Goal: Information Seeking & Learning: Find specific fact

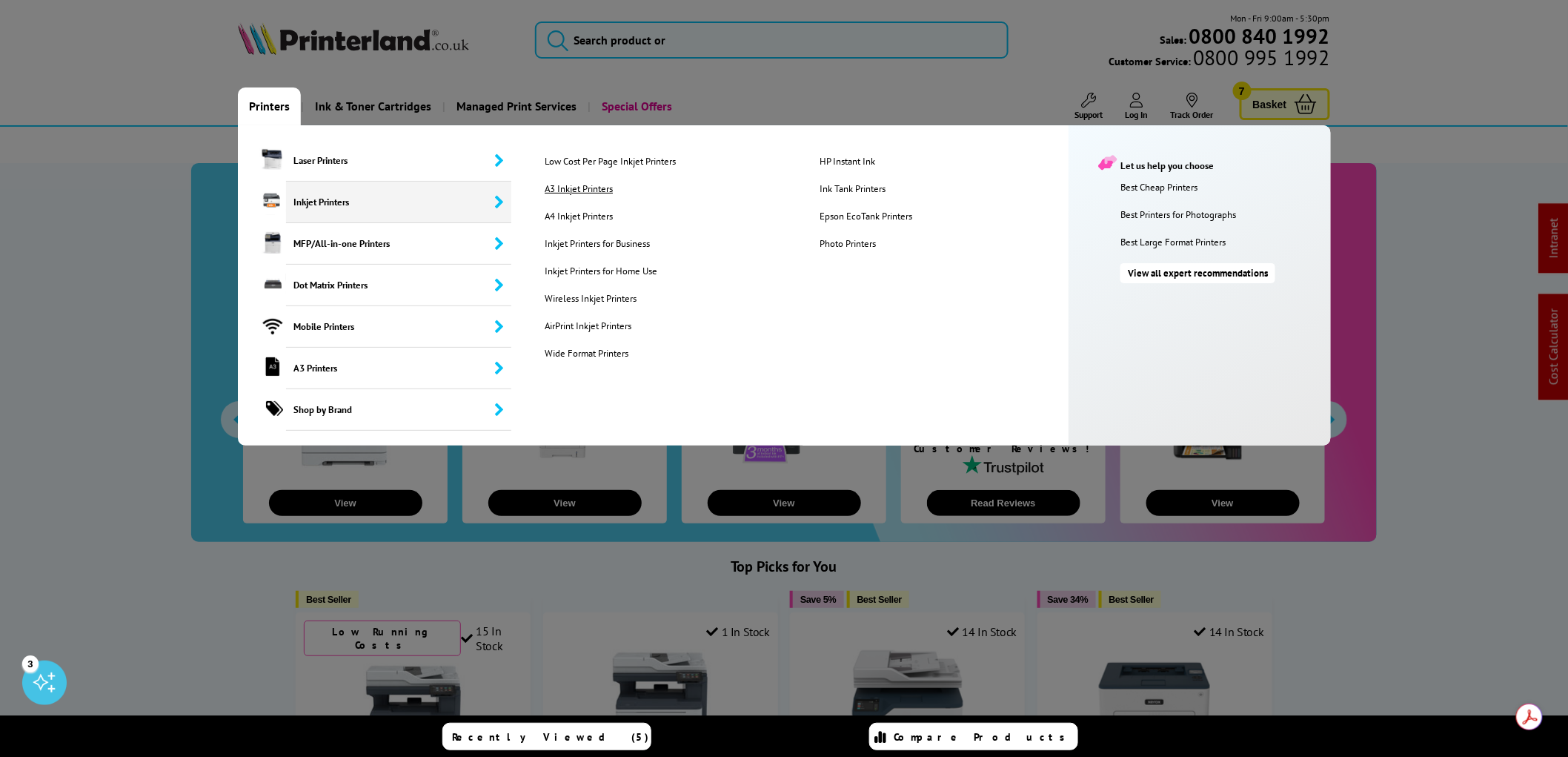
click at [574, 187] on link "A3 Inkjet Printers" at bounding box center [670, 188] width 274 height 13
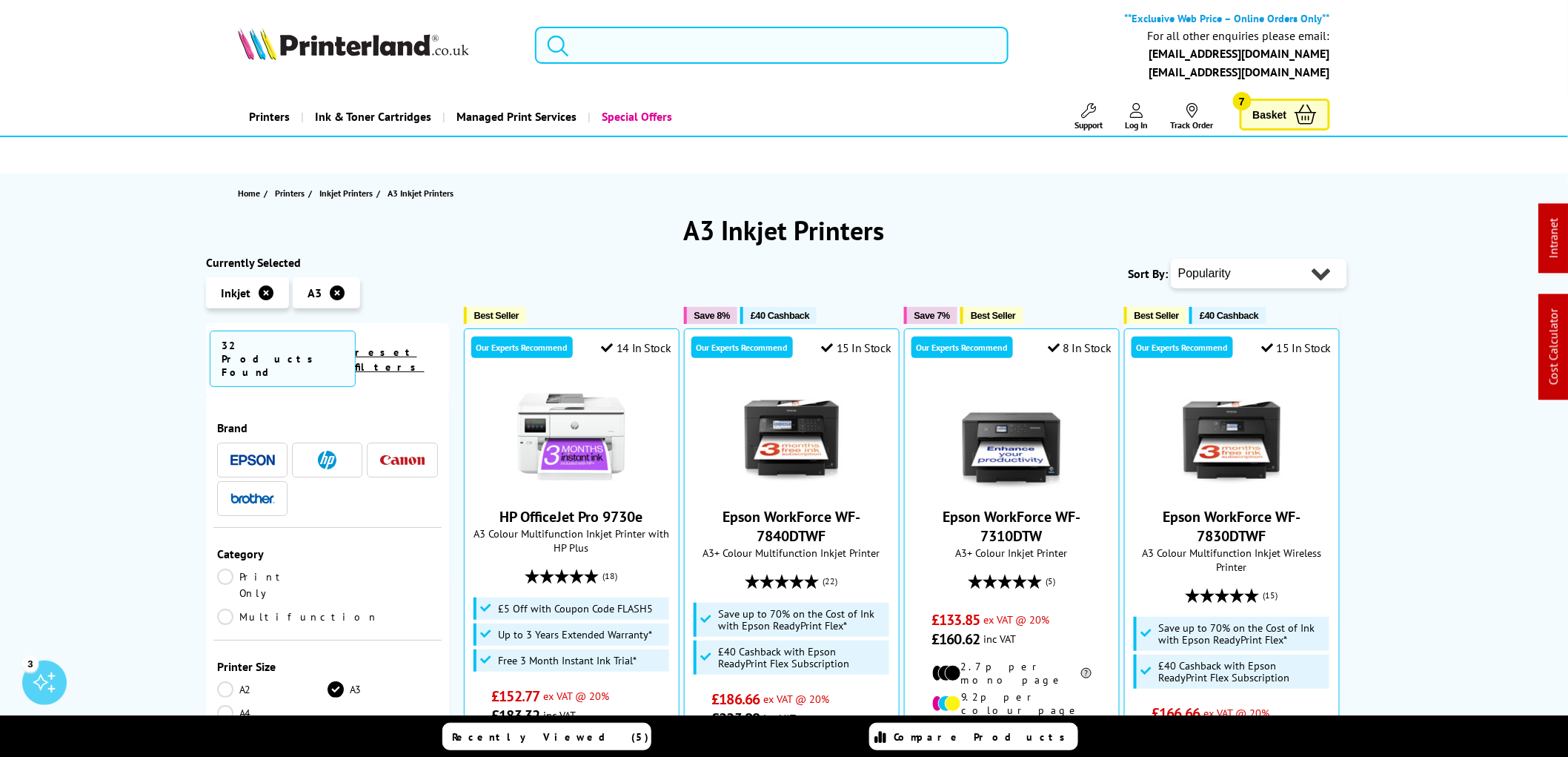
click at [640, 49] on input "search" at bounding box center [772, 44] width 474 height 37
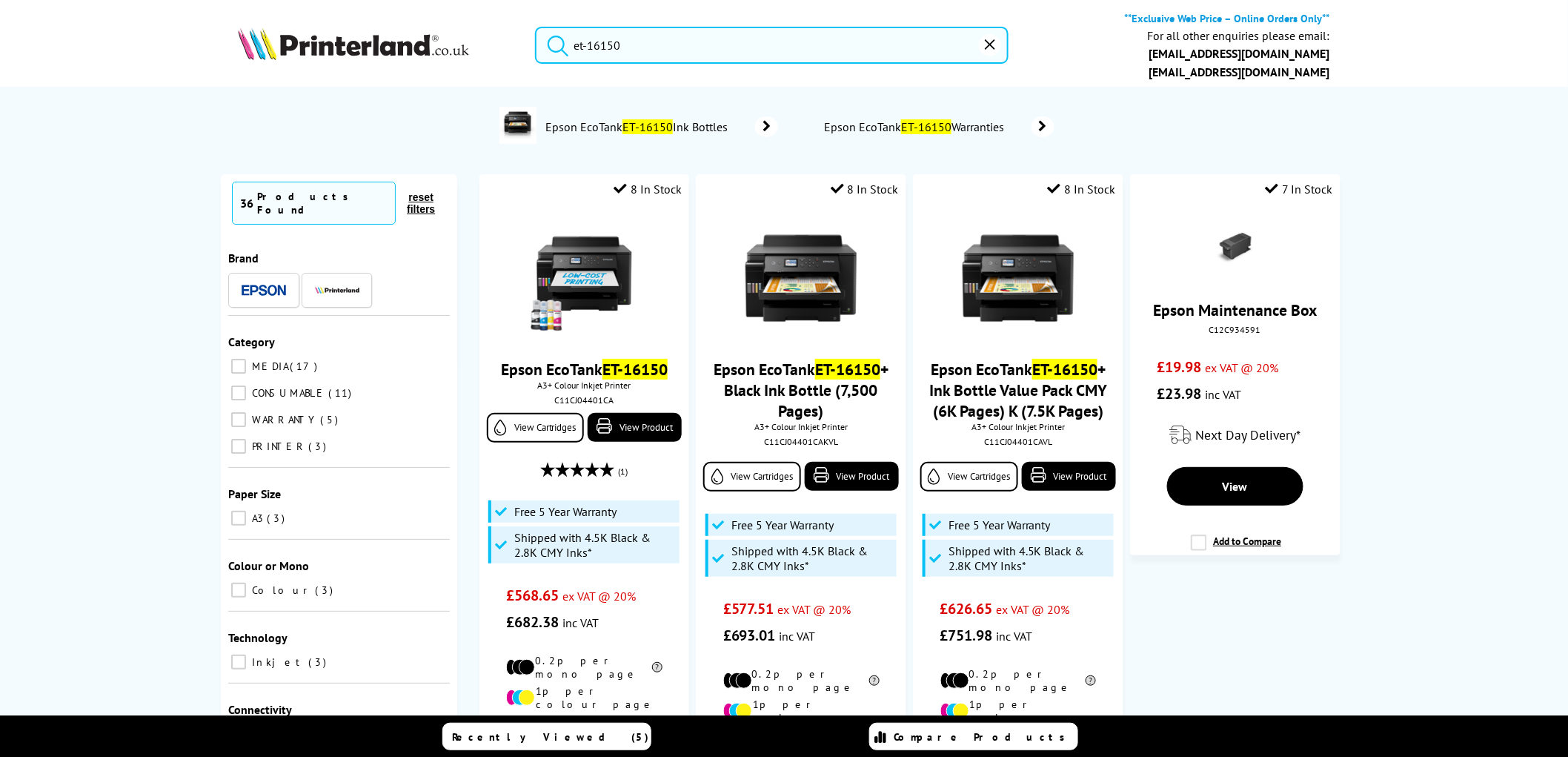
type input "et-16150"
click at [311, 50] on img at bounding box center [353, 44] width 231 height 33
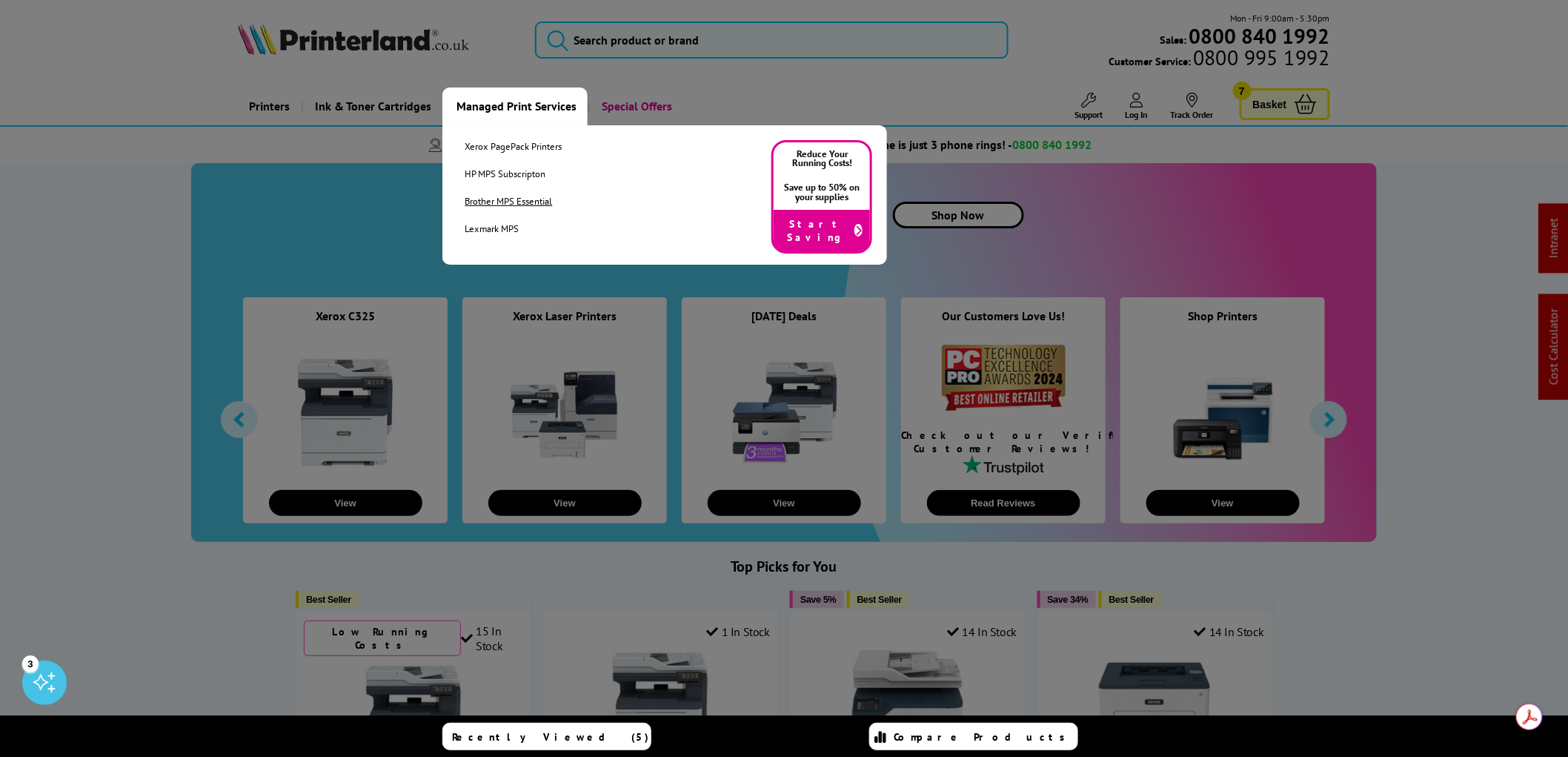
click at [485, 198] on link "Brother MPS Essential" at bounding box center [513, 201] width 97 height 13
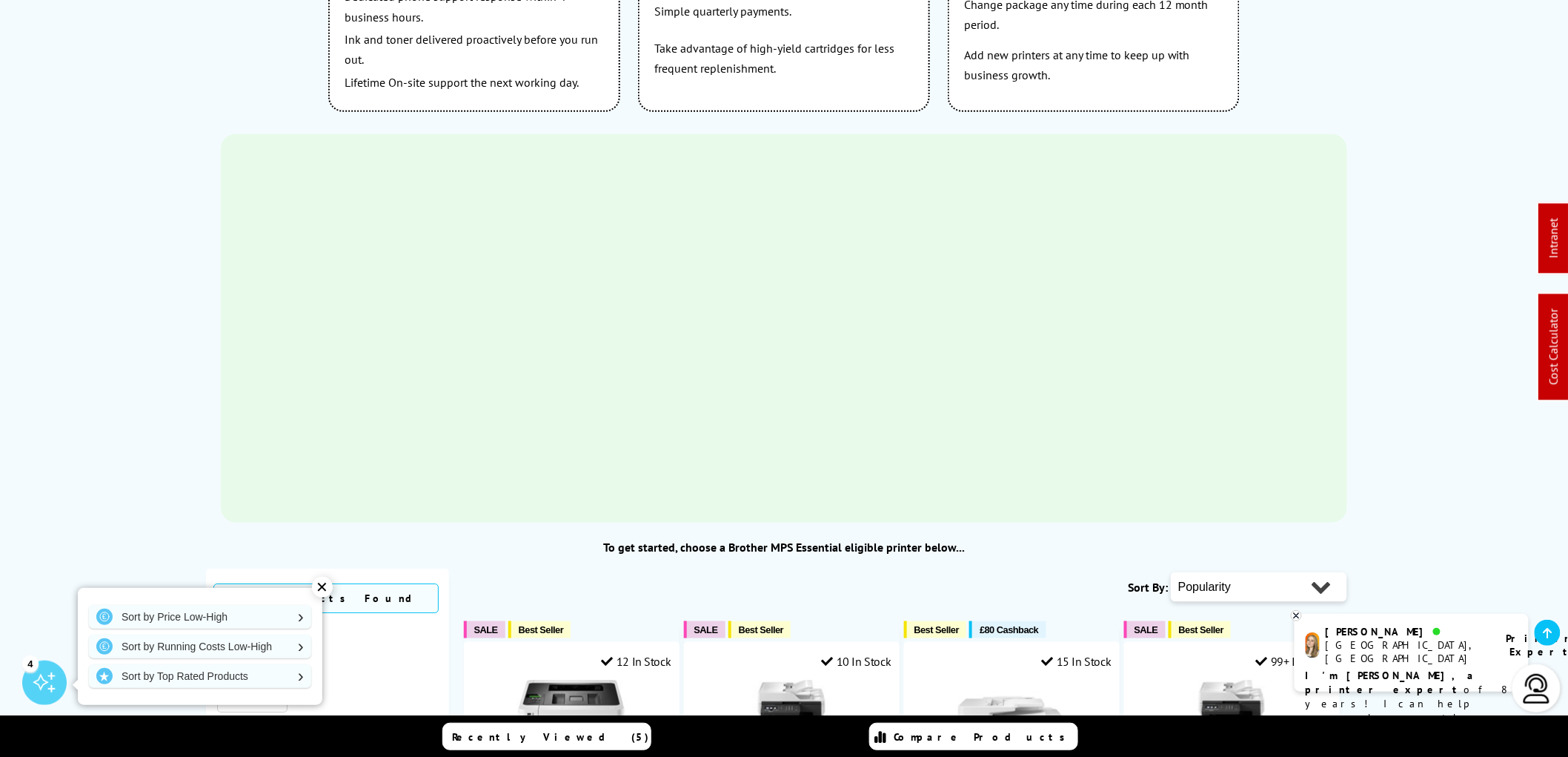
scroll to position [494, 0]
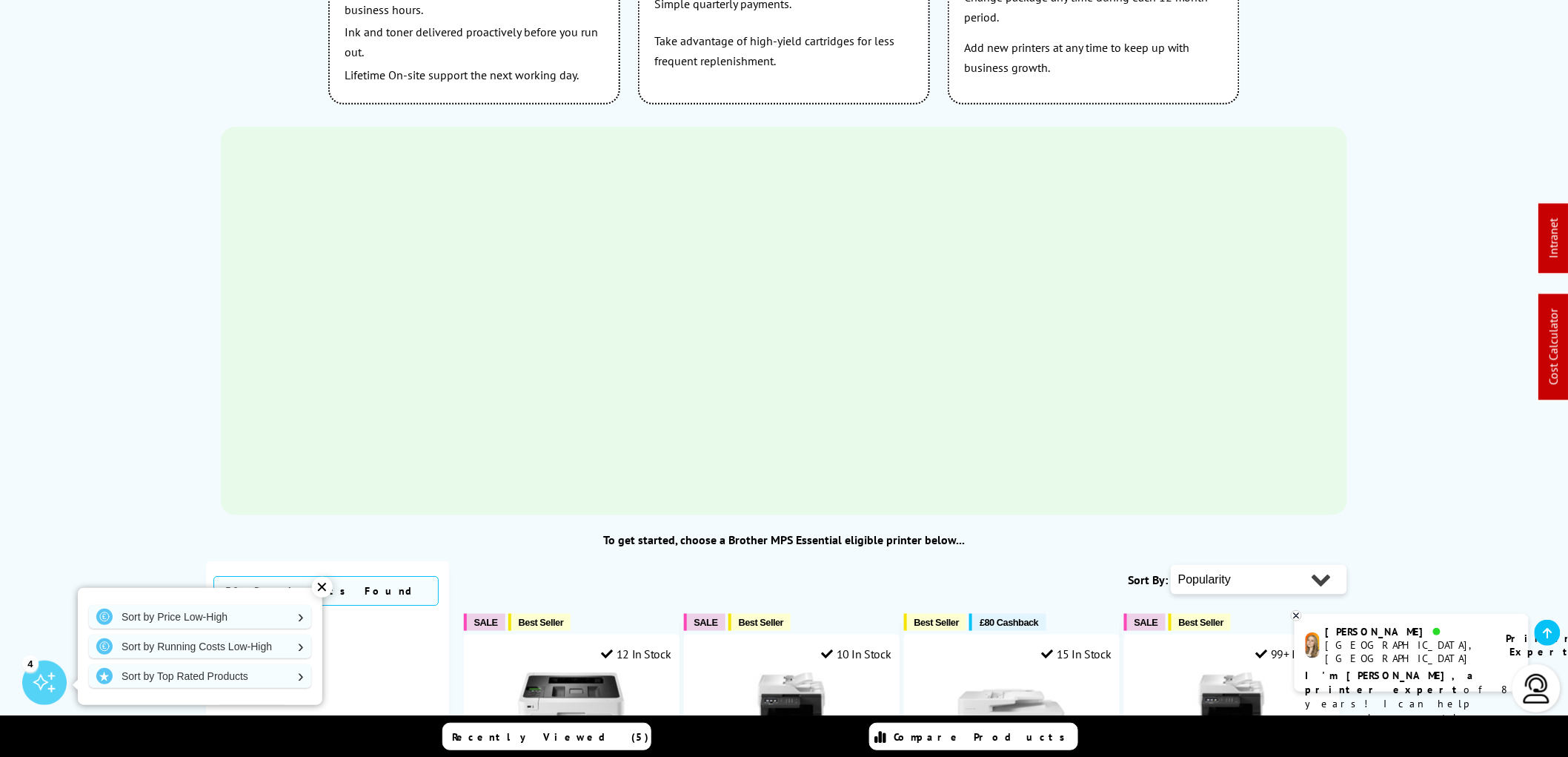
click at [320, 594] on div "✕" at bounding box center [322, 587] width 21 height 21
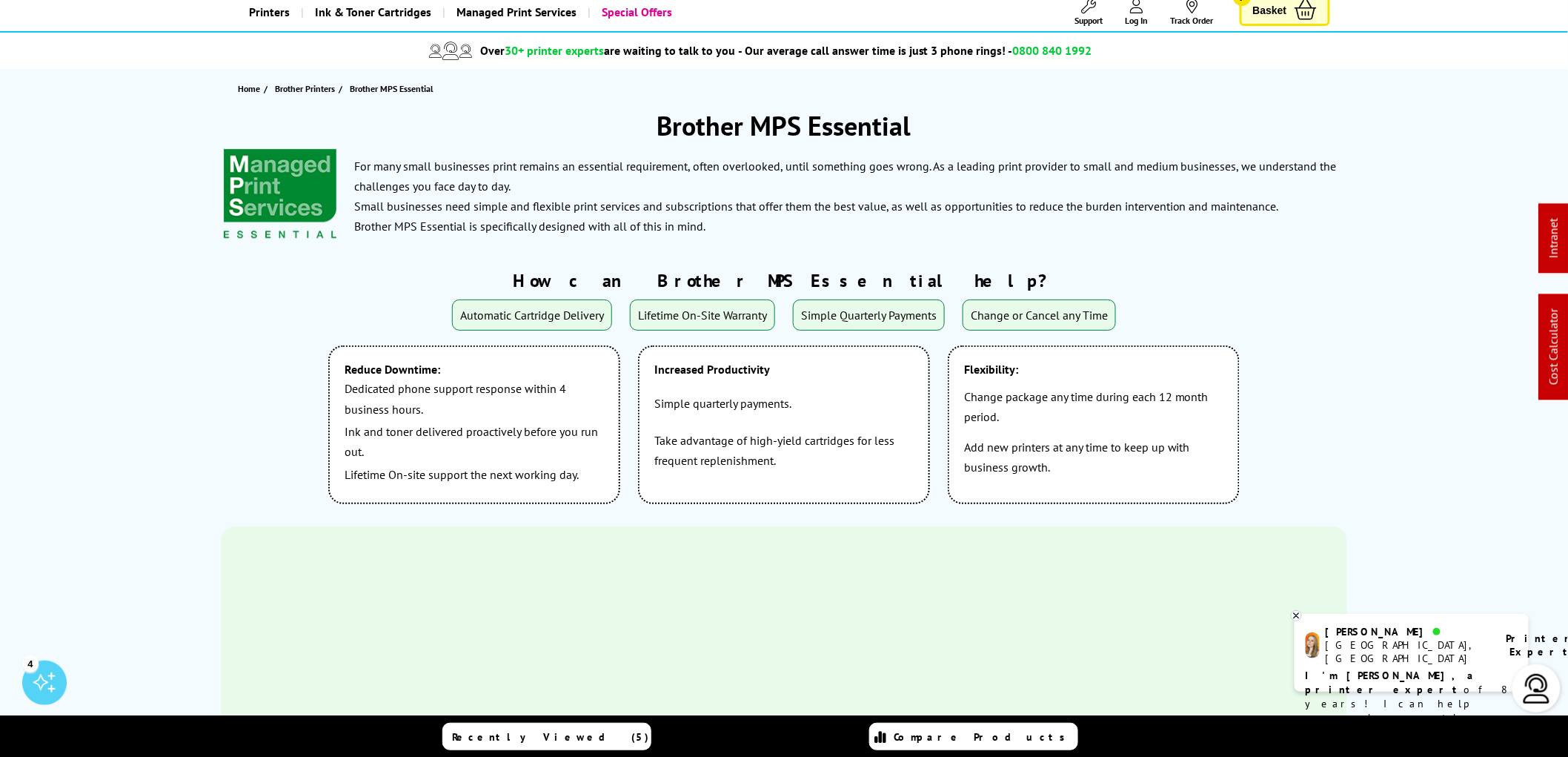
scroll to position [0, 0]
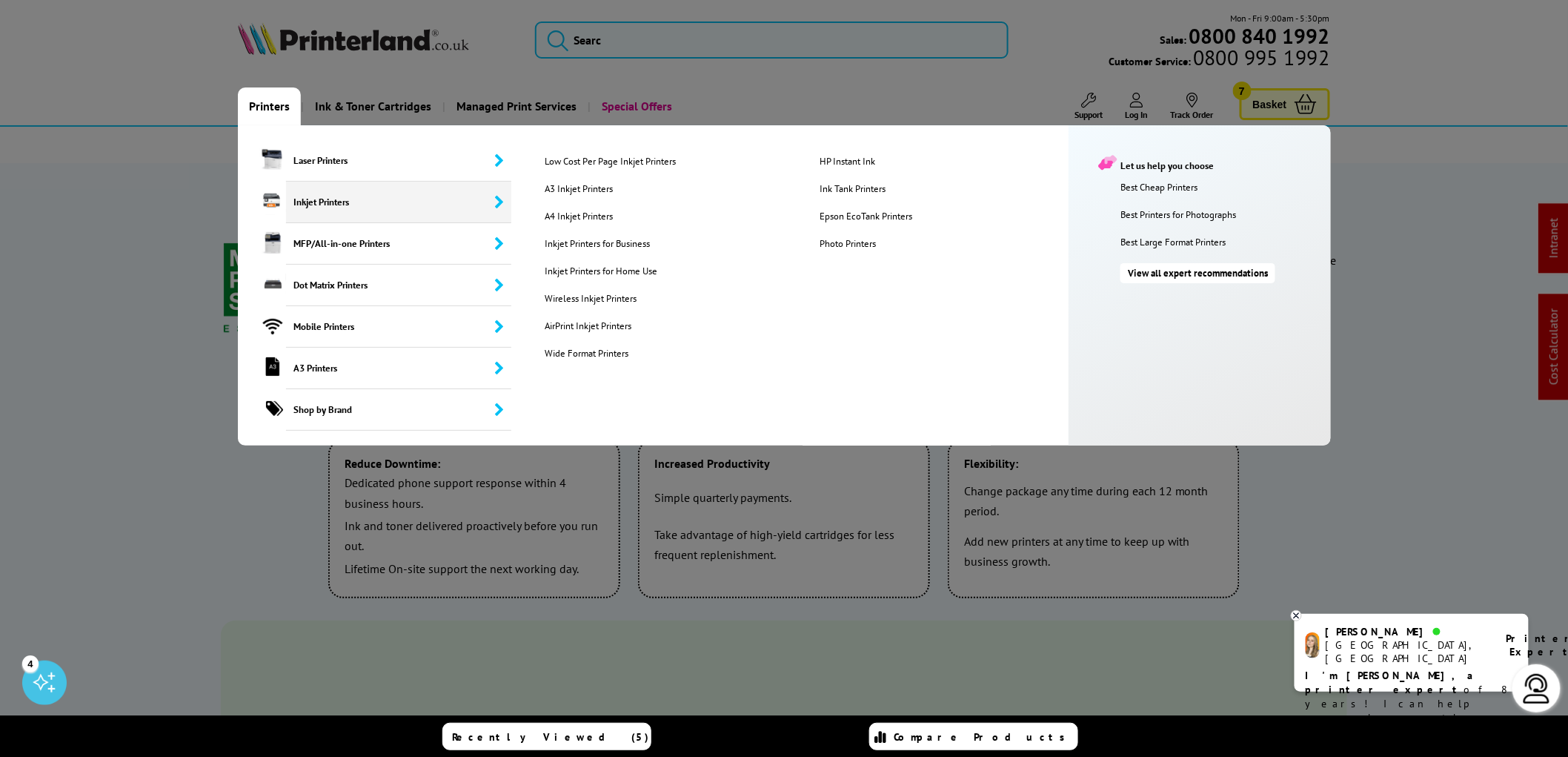
click at [300, 196] on span "Inkjet Printers" at bounding box center [398, 202] width 225 height 42
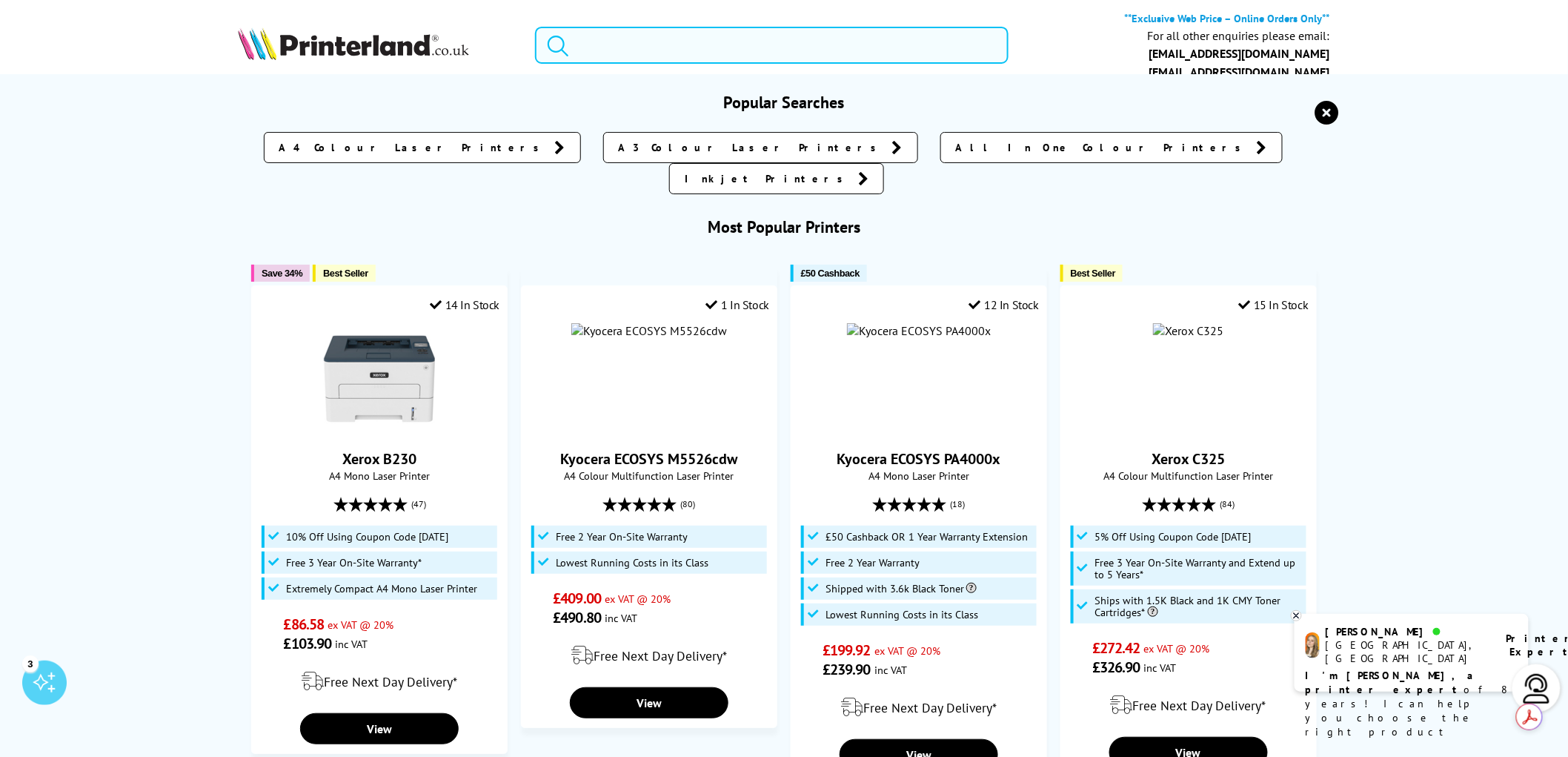
click at [596, 50] on input "search" at bounding box center [772, 44] width 474 height 37
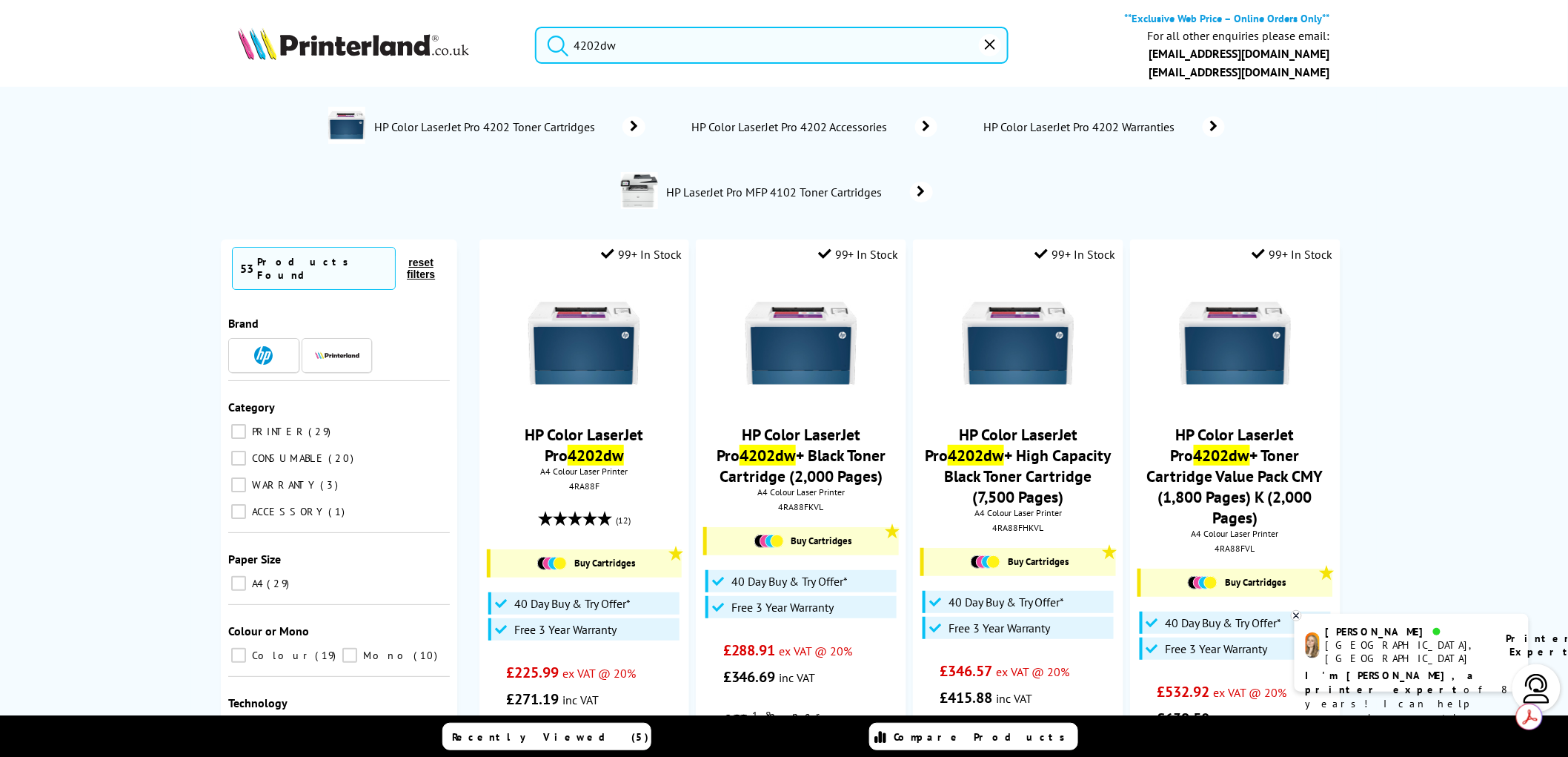
type input "4202dw"
click at [536, 27] on button "submit" at bounding box center [554, 43] width 37 height 33
